Goal: Find specific page/section: Find specific page/section

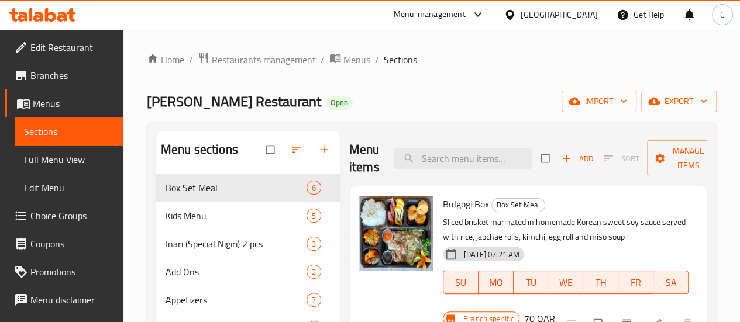
click at [300, 63] on span "Restaurants management" at bounding box center [264, 60] width 104 height 14
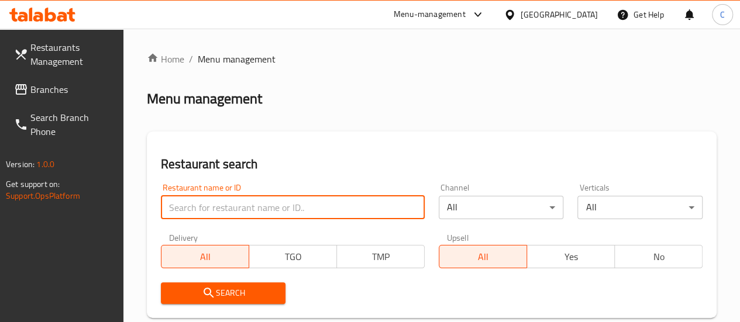
click at [242, 201] on input "search" at bounding box center [293, 207] width 264 height 23
paste input "Zone 39"
type input "Zone 39"
click at [240, 203] on input "Zone 39" at bounding box center [293, 207] width 264 height 23
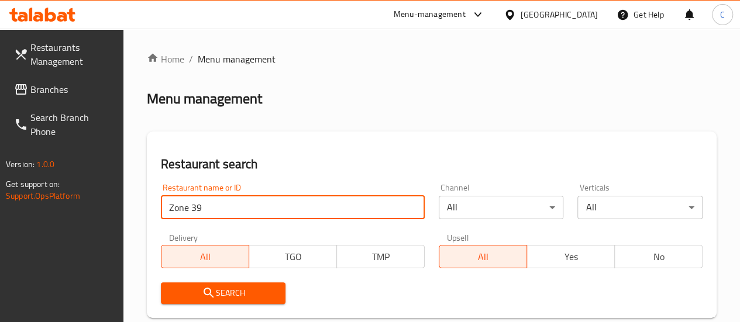
click at [240, 203] on input "Zone 39" at bounding box center [293, 207] width 264 height 23
paste input "BOLLYWOOD SPICE"
click at [219, 297] on span "Search" at bounding box center [223, 293] width 106 height 15
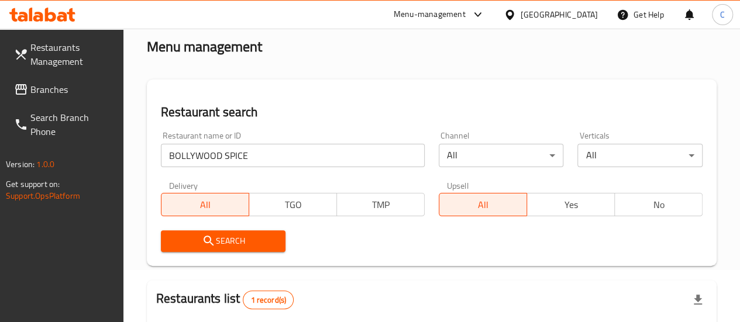
scroll to position [176, 0]
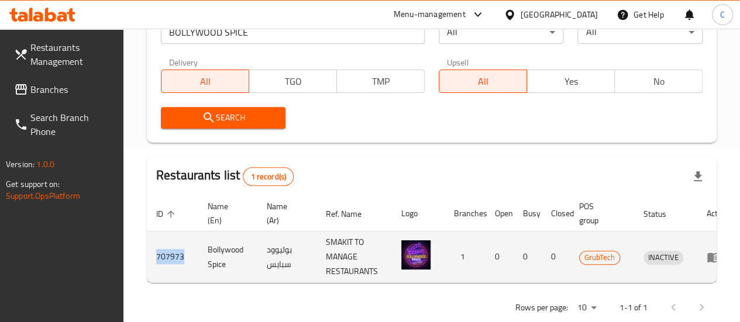
drag, startPoint x: 156, startPoint y: 263, endPoint x: 187, endPoint y: 261, distance: 31.6
click at [187, 261] on td "707973" at bounding box center [172, 257] width 51 height 51
copy td "707973"
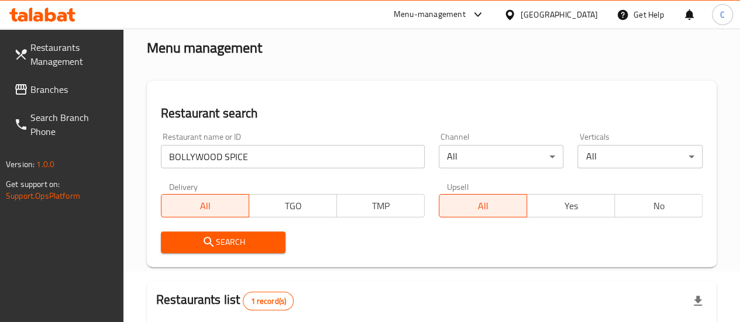
scroll to position [0, 0]
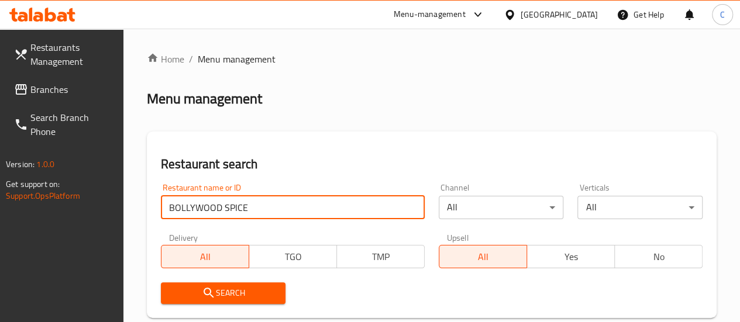
click at [258, 208] on input "BOLLYWOOD SPICE" at bounding box center [293, 207] width 264 height 23
paste input "aba Mandi"
type input "[PERSON_NAME]"
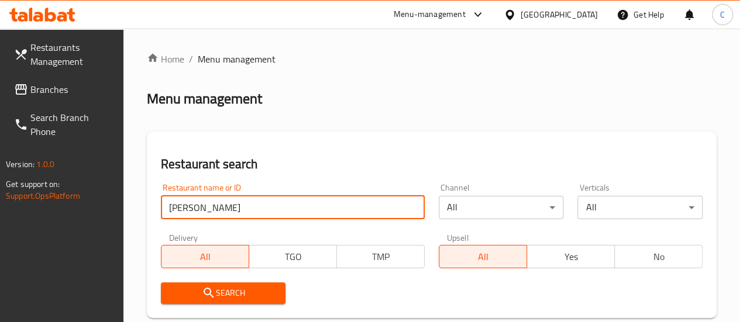
click at [219, 293] on span "Search" at bounding box center [223, 293] width 106 height 15
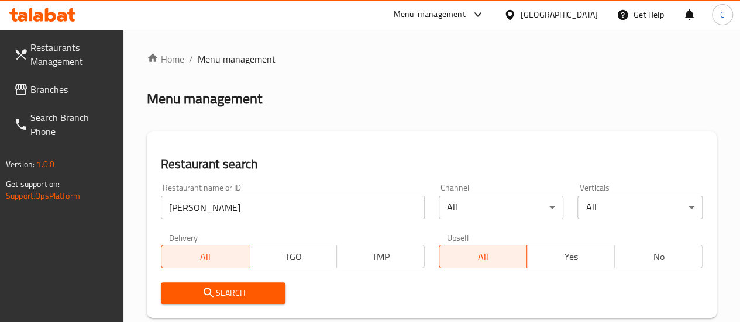
scroll to position [176, 0]
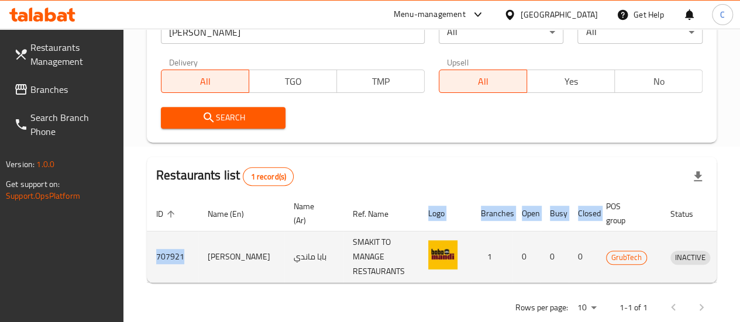
drag, startPoint x: 145, startPoint y: 258, endPoint x: 186, endPoint y: 263, distance: 41.3
click at [186, 263] on div "Home / Menu management Menu management Restaurant search Restaurant name or ID …" at bounding box center [431, 99] width 617 height 493
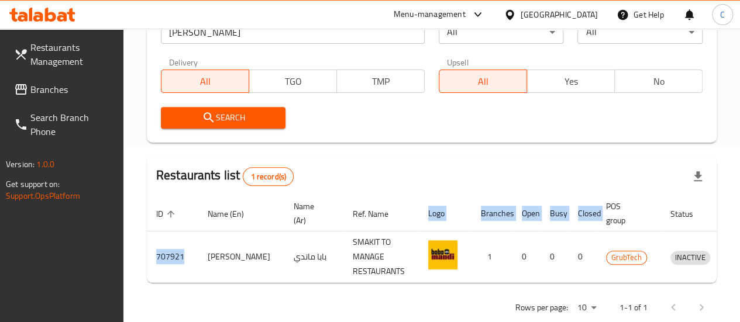
click at [139, 257] on div "Home / Menu management Menu management Restaurant search Restaurant name or ID …" at bounding box center [431, 99] width 617 height 493
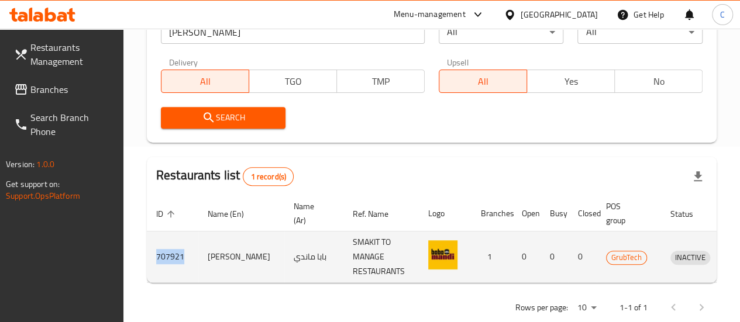
drag, startPoint x: 154, startPoint y: 257, endPoint x: 187, endPoint y: 259, distance: 32.3
click at [187, 259] on td "707921" at bounding box center [172, 257] width 51 height 51
copy td "707921"
